Goal: Task Accomplishment & Management: Manage account settings

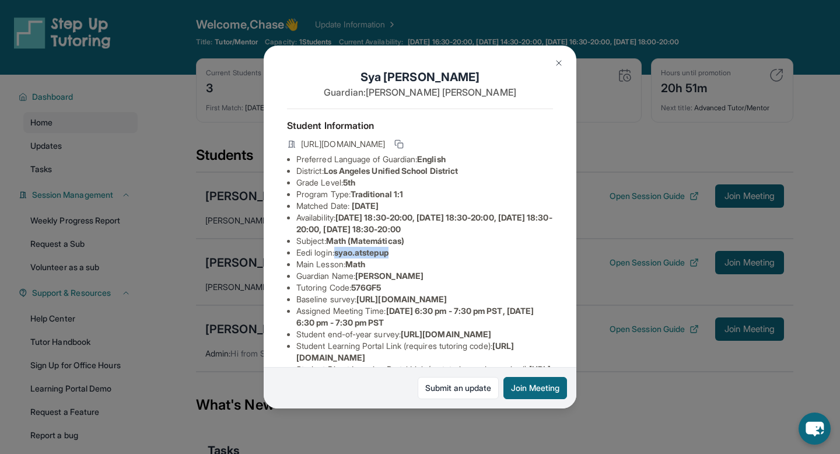
scroll to position [62, 0]
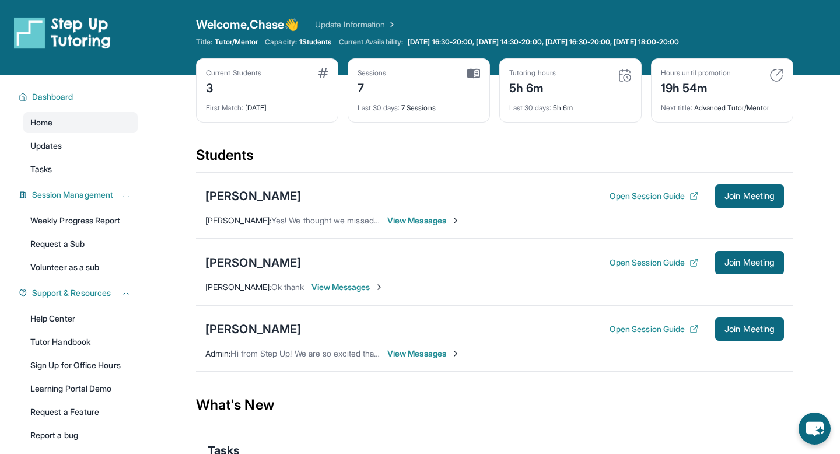
click at [341, 25] on link "Update Information" at bounding box center [356, 25] width 82 height 12
click at [331, 20] on link "Update Information" at bounding box center [356, 25] width 82 height 12
click at [461, 40] on span "[DATE] 16:00-19:00, [DATE] 14:30-19:00, [DATE] 16:00-19:00, [DATE] 17:30-19:00" at bounding box center [540, 41] width 265 height 9
